Goal: Task Accomplishment & Management: Complete application form

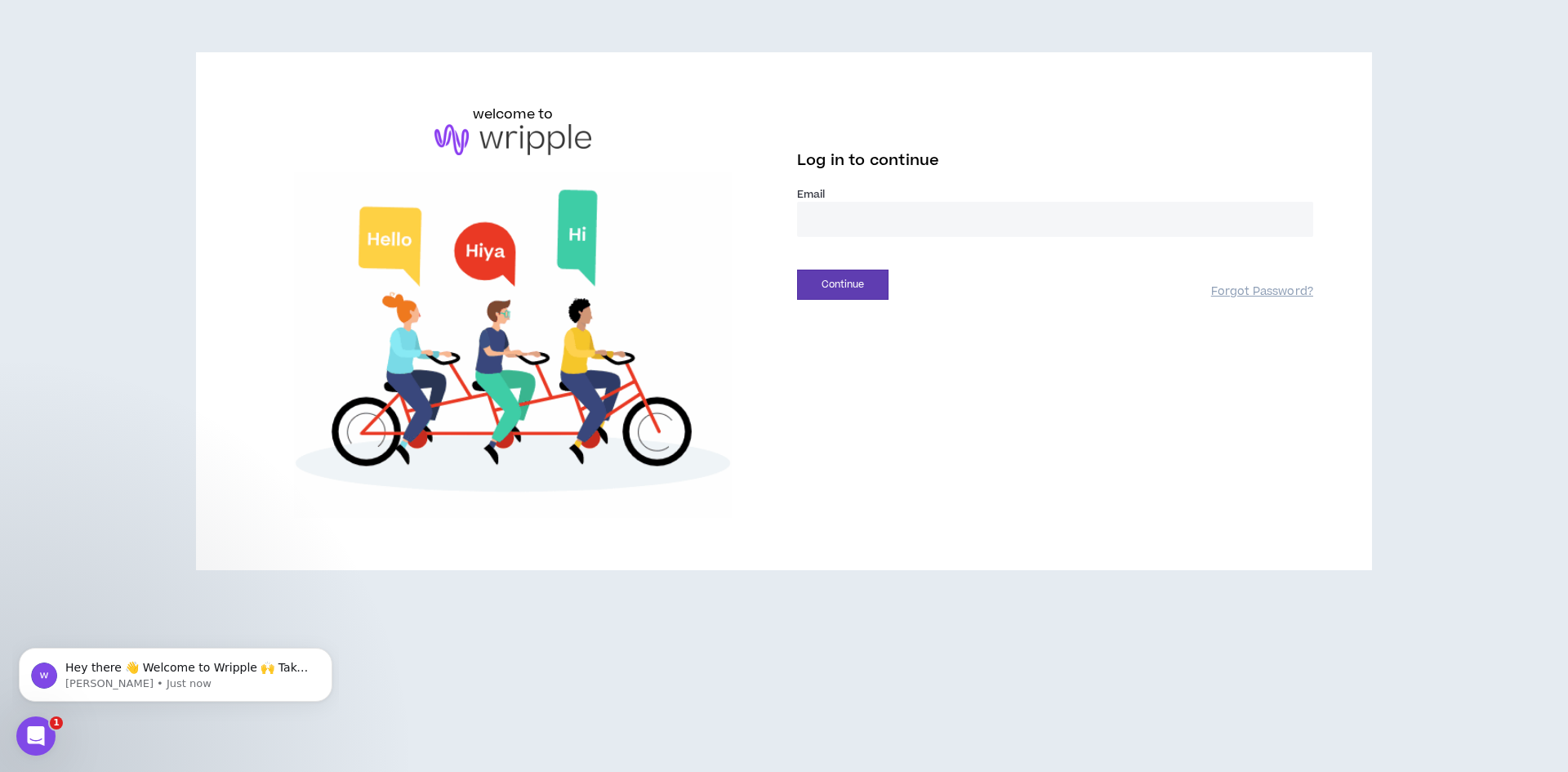
click at [845, 209] on input "email" at bounding box center [1055, 219] width 516 height 35
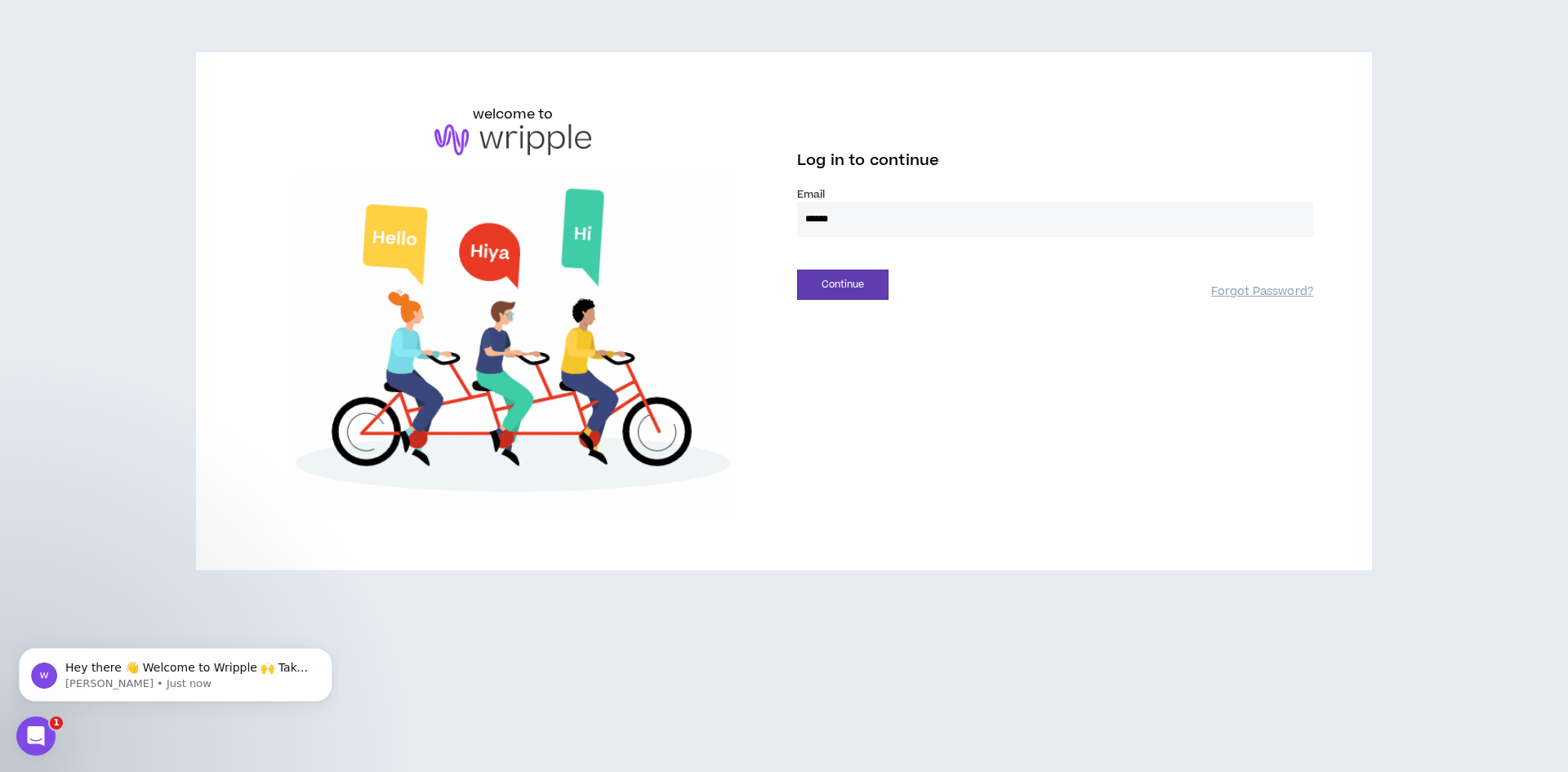
type input "**********"
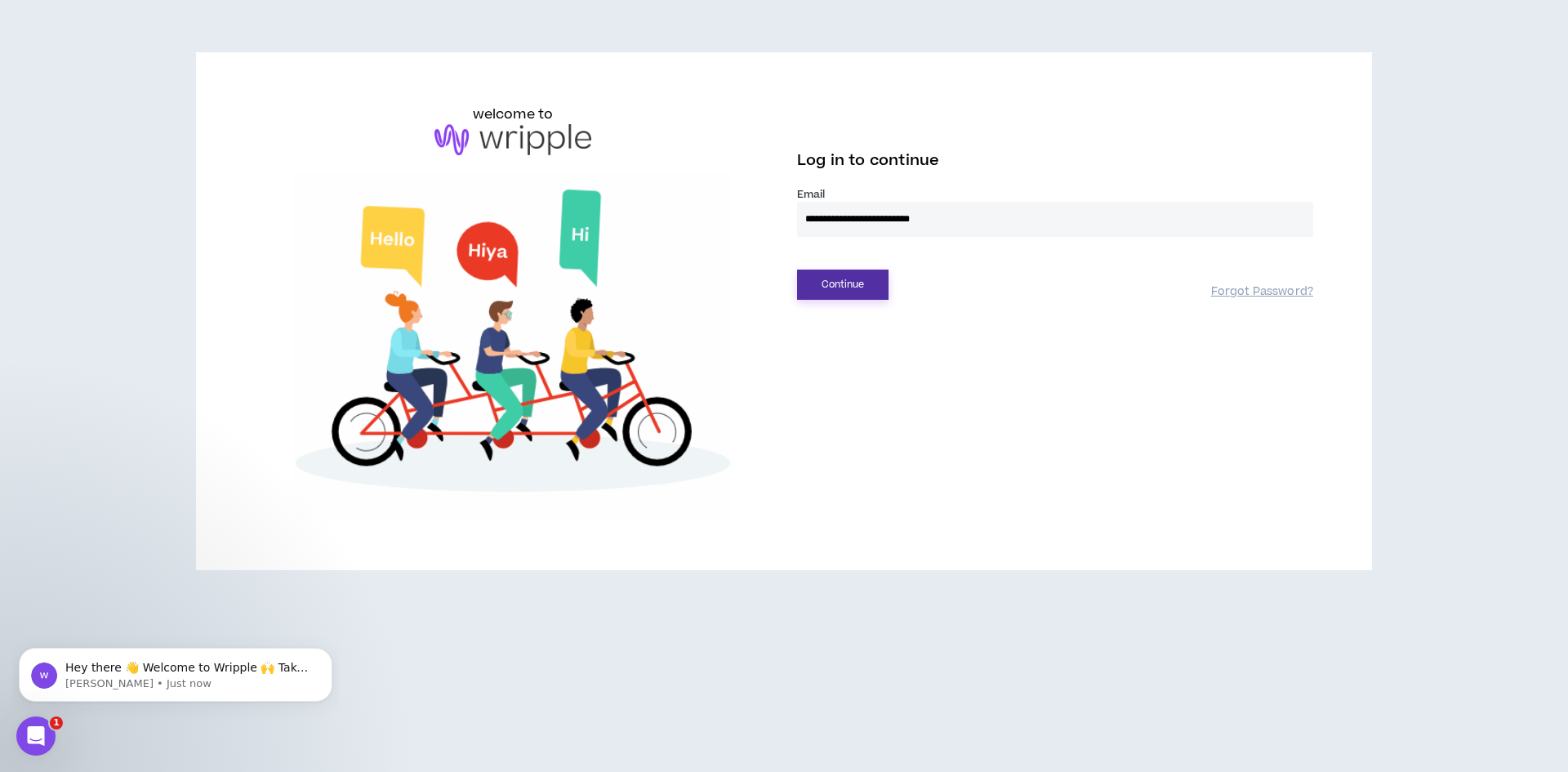
click at [824, 280] on button "Continue" at bounding box center [843, 285] width 91 height 30
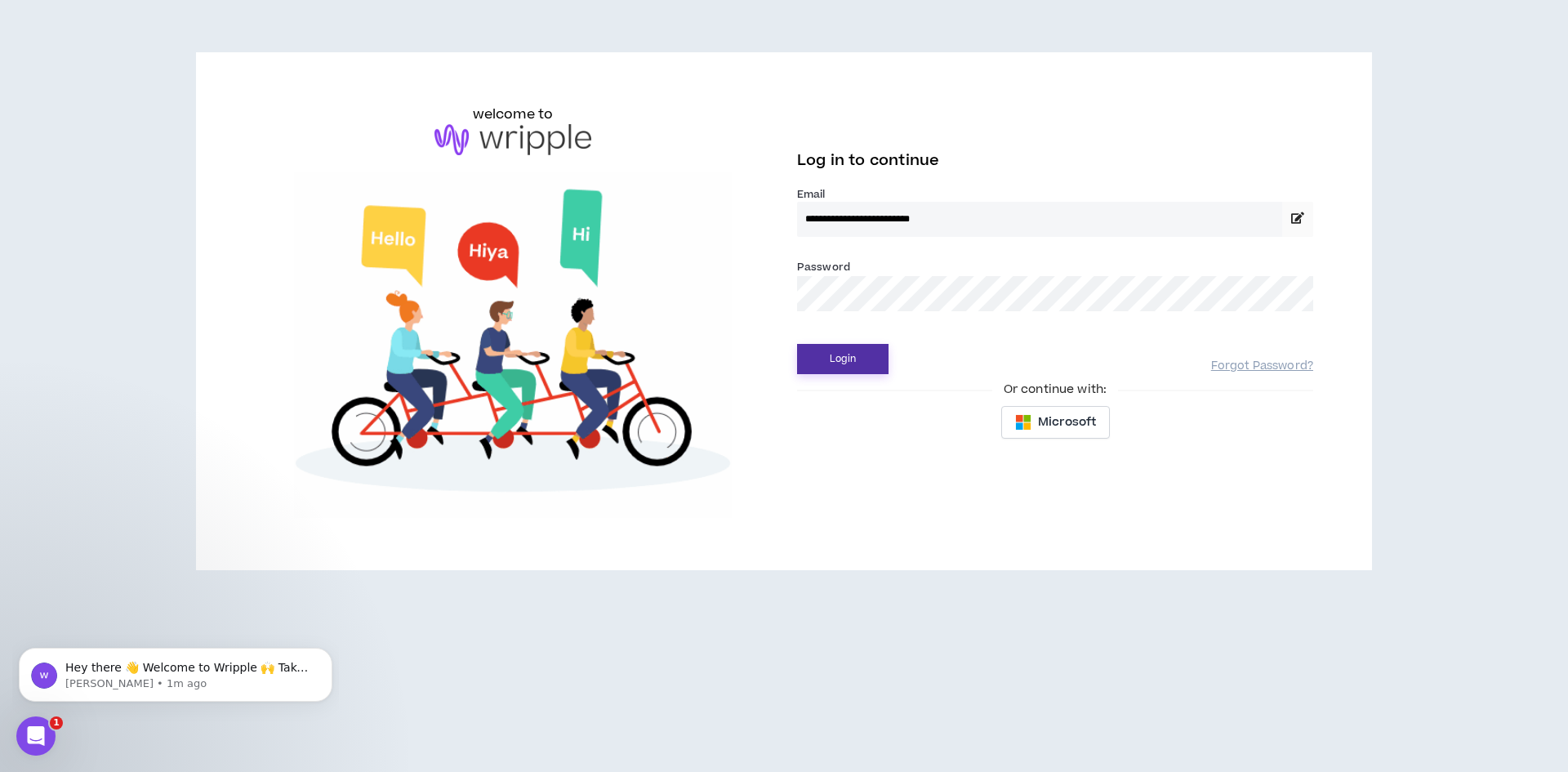
click at [797, 344] on button "Login" at bounding box center [843, 359] width 91 height 30
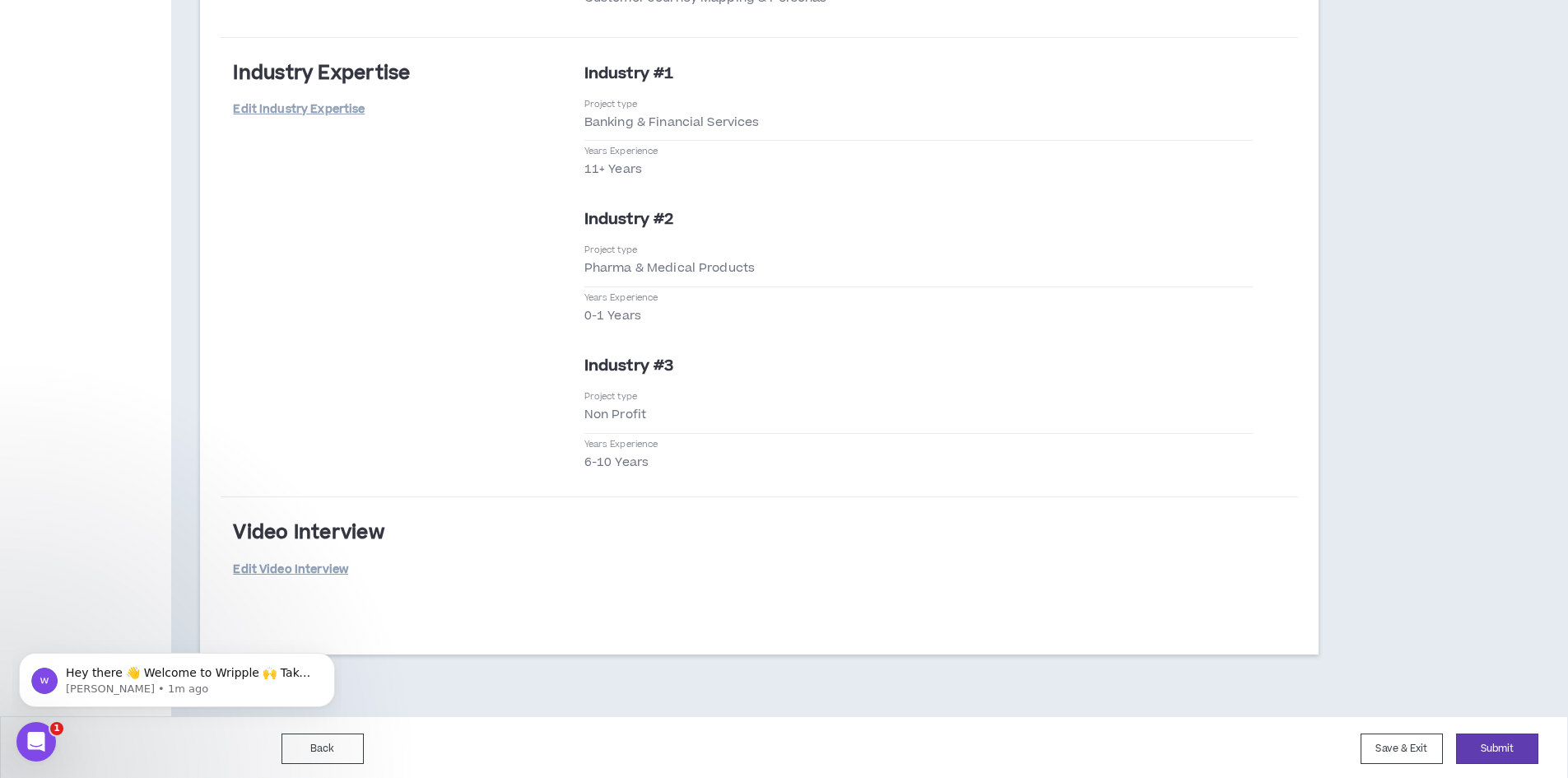
scroll to position [3363, 0]
click at [266, 562] on link "Edit Video Interview" at bounding box center [290, 567] width 115 height 29
